Goal: Transaction & Acquisition: Subscribe to service/newsletter

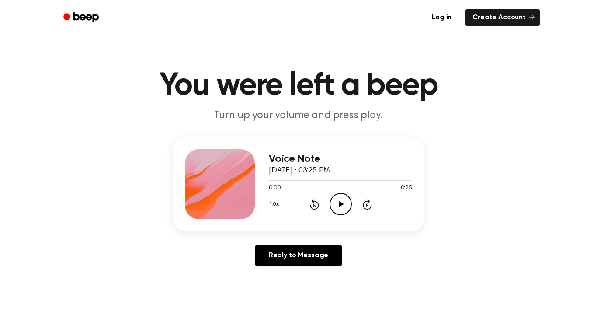
click at [336, 201] on icon "Play Audio" at bounding box center [341, 204] width 22 height 22
click at [337, 201] on icon "Pause Audio" at bounding box center [341, 204] width 22 height 22
click at [490, 18] on link "Create Account" at bounding box center [503, 17] width 74 height 17
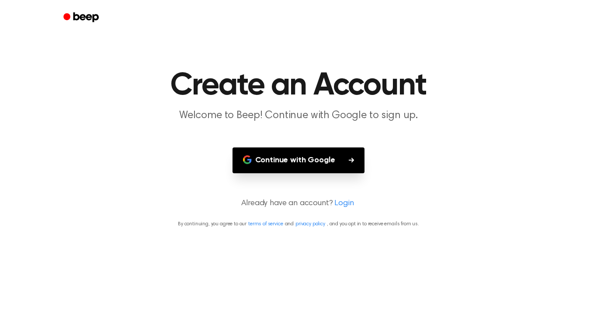
click at [99, 34] on div at bounding box center [298, 17] width 483 height 35
click at [97, 158] on main "Create an Account Welcome to Beep! Continue with Google to sign up. Continue wi…" at bounding box center [298, 168] width 597 height 336
click at [285, 305] on main "Create an Account Welcome to Beep! Continue with Google to sign up. Continue wi…" at bounding box center [298, 168] width 597 height 336
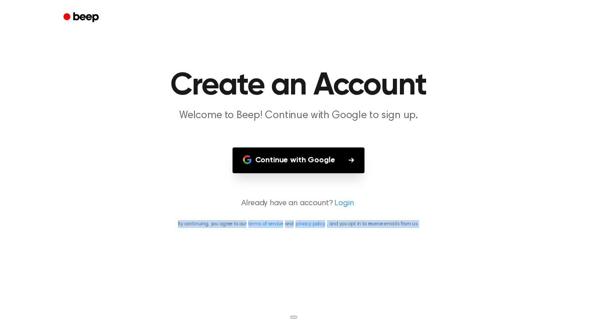
click at [285, 305] on main "Create an Account Welcome to Beep! Continue with Google to sign up. Continue wi…" at bounding box center [298, 168] width 597 height 336
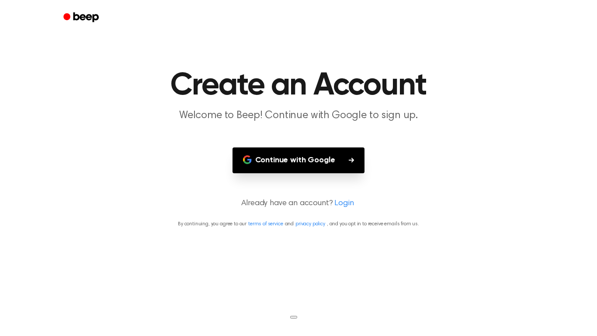
click at [285, 305] on main "Create an Account Welcome to Beep! Continue with Google to sign up. Continue wi…" at bounding box center [298, 168] width 597 height 336
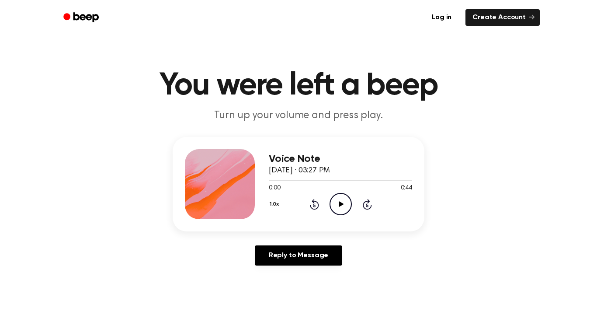
click at [335, 211] on icon "Play Audio" at bounding box center [341, 204] width 22 height 22
click at [344, 203] on icon "Play Audio" at bounding box center [341, 204] width 22 height 22
click at [344, 200] on icon "Play Audio" at bounding box center [341, 204] width 22 height 22
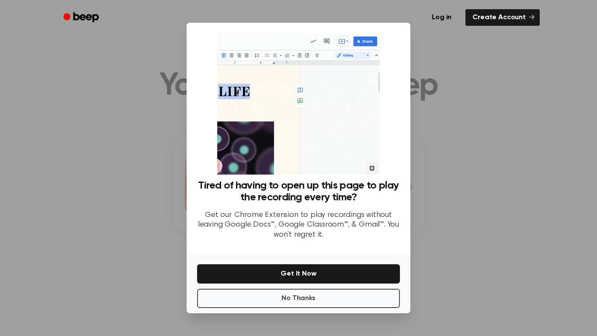
click at [157, 212] on div at bounding box center [298, 168] width 597 height 336
click at [220, 298] on button "No Thanks" at bounding box center [298, 298] width 203 height 19
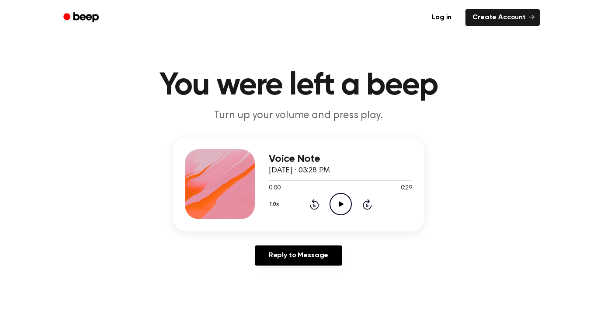
click at [347, 206] on icon "Play Audio" at bounding box center [341, 204] width 22 height 22
click at [338, 205] on icon "Play Audio" at bounding box center [341, 204] width 22 height 22
click at [338, 205] on icon "Pause Audio" at bounding box center [341, 204] width 22 height 22
click at [342, 201] on icon "Play Audio" at bounding box center [341, 204] width 22 height 22
click at [344, 206] on icon "Play Audio" at bounding box center [341, 204] width 22 height 22
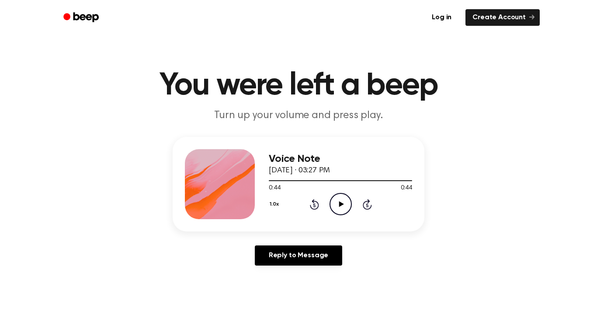
click at [488, 29] on div "Log in Create Account" at bounding box center [298, 17] width 483 height 35
click at [337, 209] on icon "Play Audio" at bounding box center [341, 204] width 22 height 22
click at [347, 197] on icon "Play Audio" at bounding box center [341, 204] width 22 height 22
click at [340, 203] on icon at bounding box center [341, 204] width 5 height 6
click at [340, 203] on icon at bounding box center [341, 204] width 4 height 6
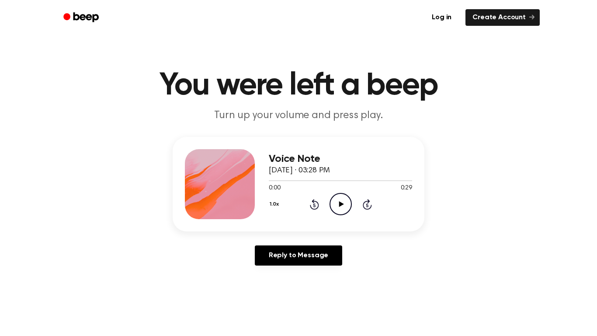
click at [341, 195] on icon "Play Audio" at bounding box center [341, 204] width 22 height 22
click at [340, 192] on div "0:02 0:29" at bounding box center [340, 188] width 143 height 9
click at [338, 199] on icon "Pause Audio" at bounding box center [341, 204] width 22 height 22
click at [338, 199] on icon "Play Audio" at bounding box center [341, 204] width 22 height 22
click at [334, 201] on icon "Play Audio" at bounding box center [341, 204] width 22 height 22
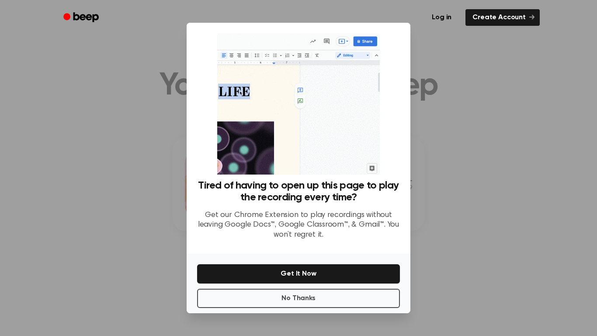
click at [89, 152] on div at bounding box center [298, 168] width 597 height 336
click at [99, 182] on div at bounding box center [298, 168] width 597 height 336
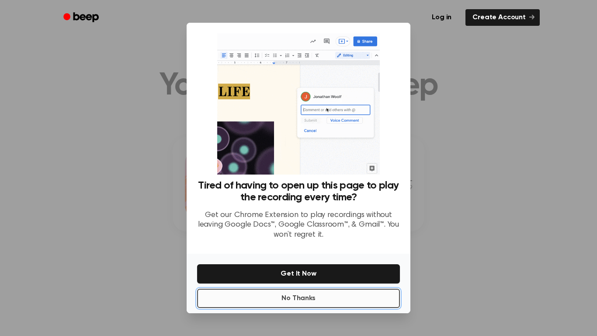
click at [239, 303] on button "No Thanks" at bounding box center [298, 298] width 203 height 19
